Goal: Task Accomplishment & Management: Manage account settings

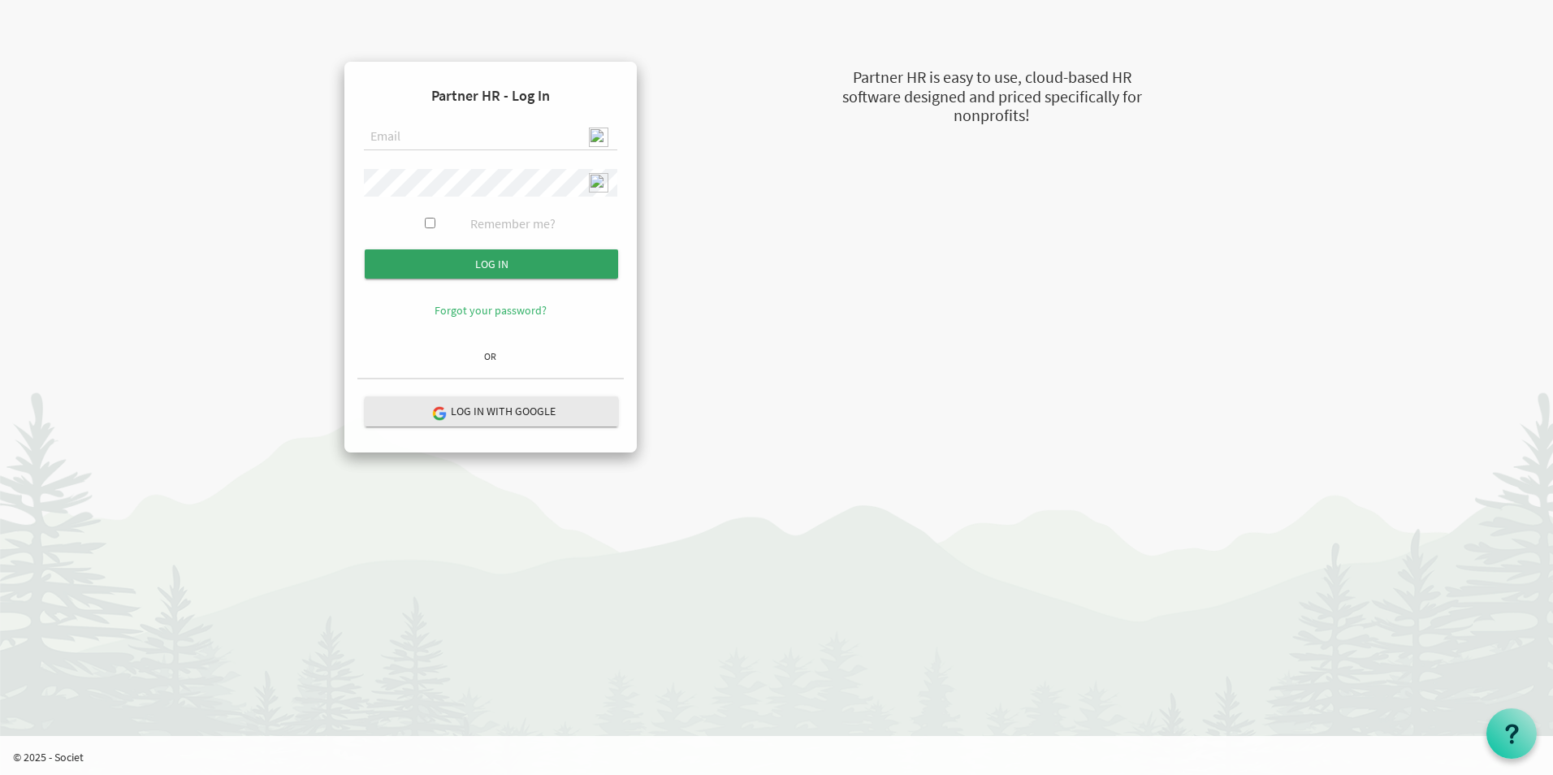
type input "admin@stepind.org"
click at [496, 264] on input "Log in" at bounding box center [491, 263] width 253 height 29
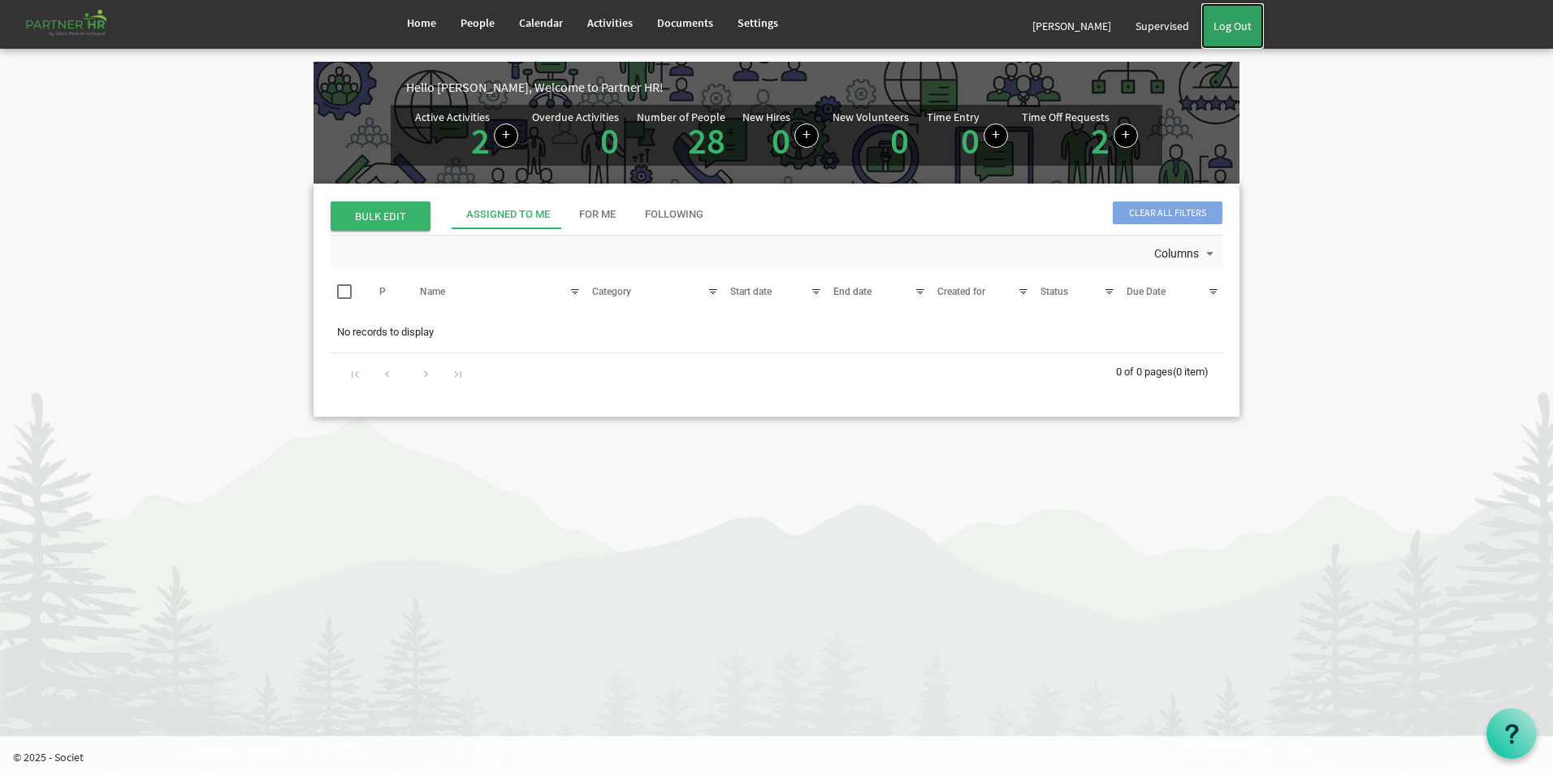
click at [1222, 26] on link "Log Out" at bounding box center [1233, 25] width 63 height 45
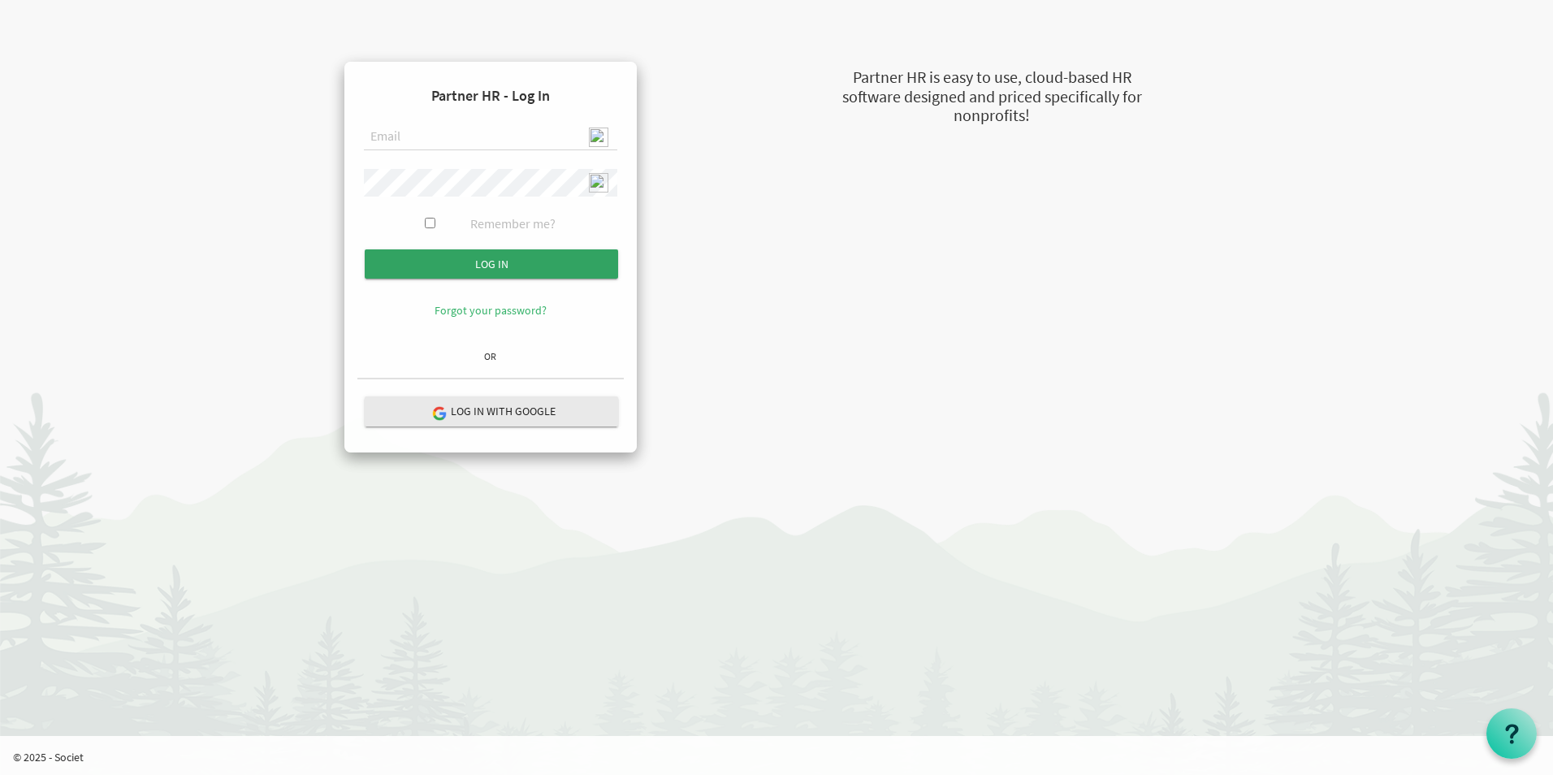
type input "admin@stepind.org"
click at [534, 256] on input "submit" at bounding box center [491, 263] width 253 height 29
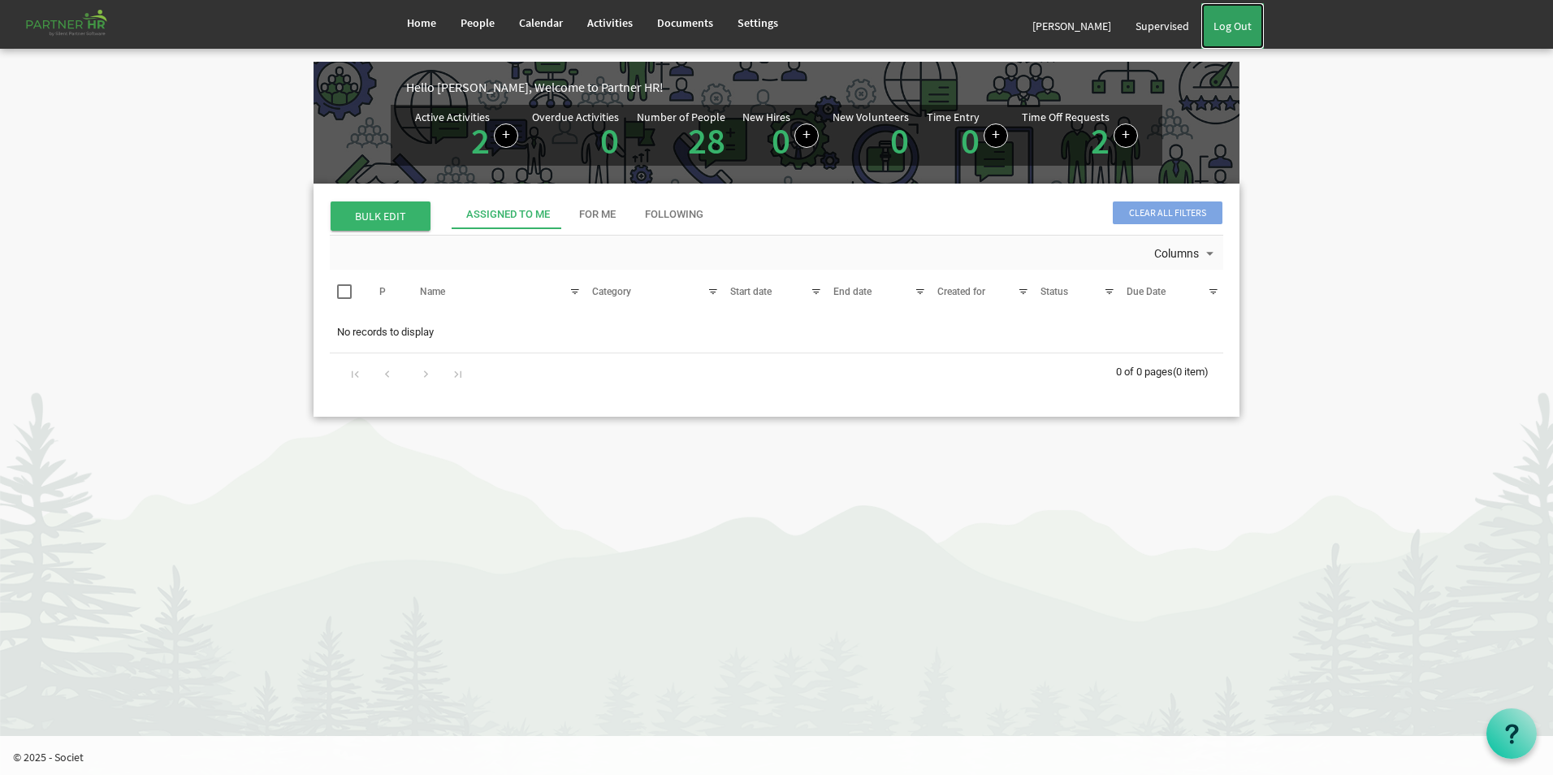
click at [1232, 19] on link "Log Out" at bounding box center [1233, 25] width 63 height 45
